Goal: Answer question/provide support: Answer question/provide support

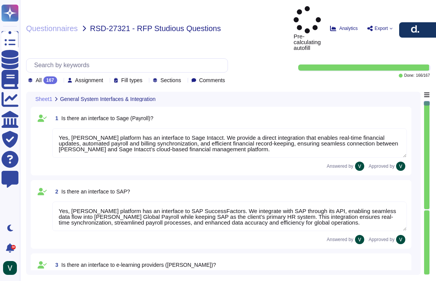
type textarea "Yes, [PERSON_NAME] platform has an interface to Sage Intacct. We provide a dire…"
type textarea "Yes, [PERSON_NAME] platform has an interface to SAP SuccessFactors. We integrat…"
type textarea "Yes, [PERSON_NAME] has interfaces with e-learning providers, including platform…"
type textarea "No, [PERSON_NAME] does not currently have a direct interface to Oracle database…"
type textarea "Yes, [PERSON_NAME] has interfaces with Microsoft Office programs like Word, Out…"
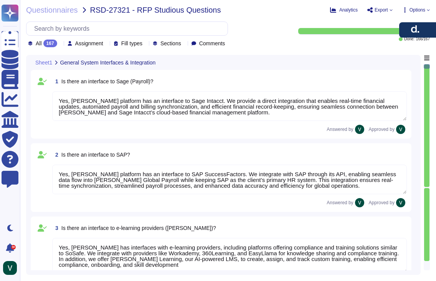
click at [49, 43] on div "167" at bounding box center [50, 44] width 14 height 8
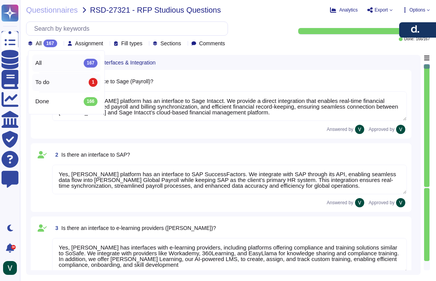
click at [66, 81] on div "To do 1" at bounding box center [66, 82] width 62 height 8
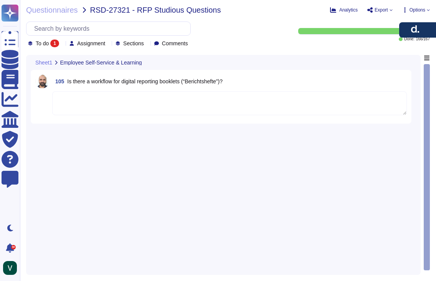
click at [58, 45] on div "1" at bounding box center [54, 44] width 9 height 8
click at [56, 64] on div "All 167" at bounding box center [66, 63] width 62 height 8
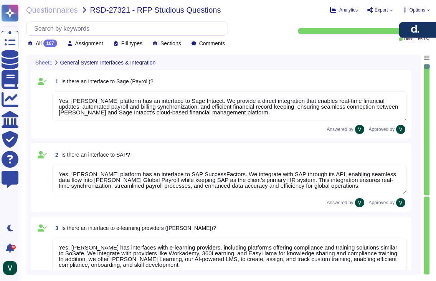
type textarea "Yes, [PERSON_NAME] platform has an interface to SAP SuccessFactors. We integrat…"
type textarea "Yes, [PERSON_NAME] has interfaces with e-learning providers, including platform…"
type textarea "No, [PERSON_NAME] does not currently have a direct interface to Oracle database…"
type textarea "Yes, [PERSON_NAME] has interfaces with Microsoft Office programs like Word, Out…"
type textarea "Yes, [PERSON_NAME] platform has an interface to Sage Intacct. We provide a dire…"
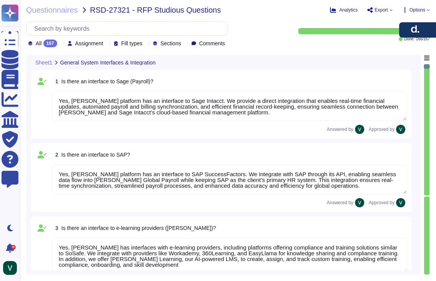
click at [57, 47] on div "Questionnaires RSD-27321 - RFP Studious Questions Analytics Export Options All …" at bounding box center [228, 140] width 416 height 281
click at [57, 43] on div "167" at bounding box center [50, 44] width 14 height 8
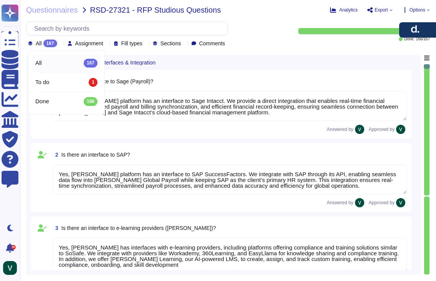
click at [311, 45] on div "All 167 Assignment Fill types Sections Comments Done: 166 / 167" at bounding box center [228, 34] width 404 height 26
